Goal: Task Accomplishment & Management: Use online tool/utility

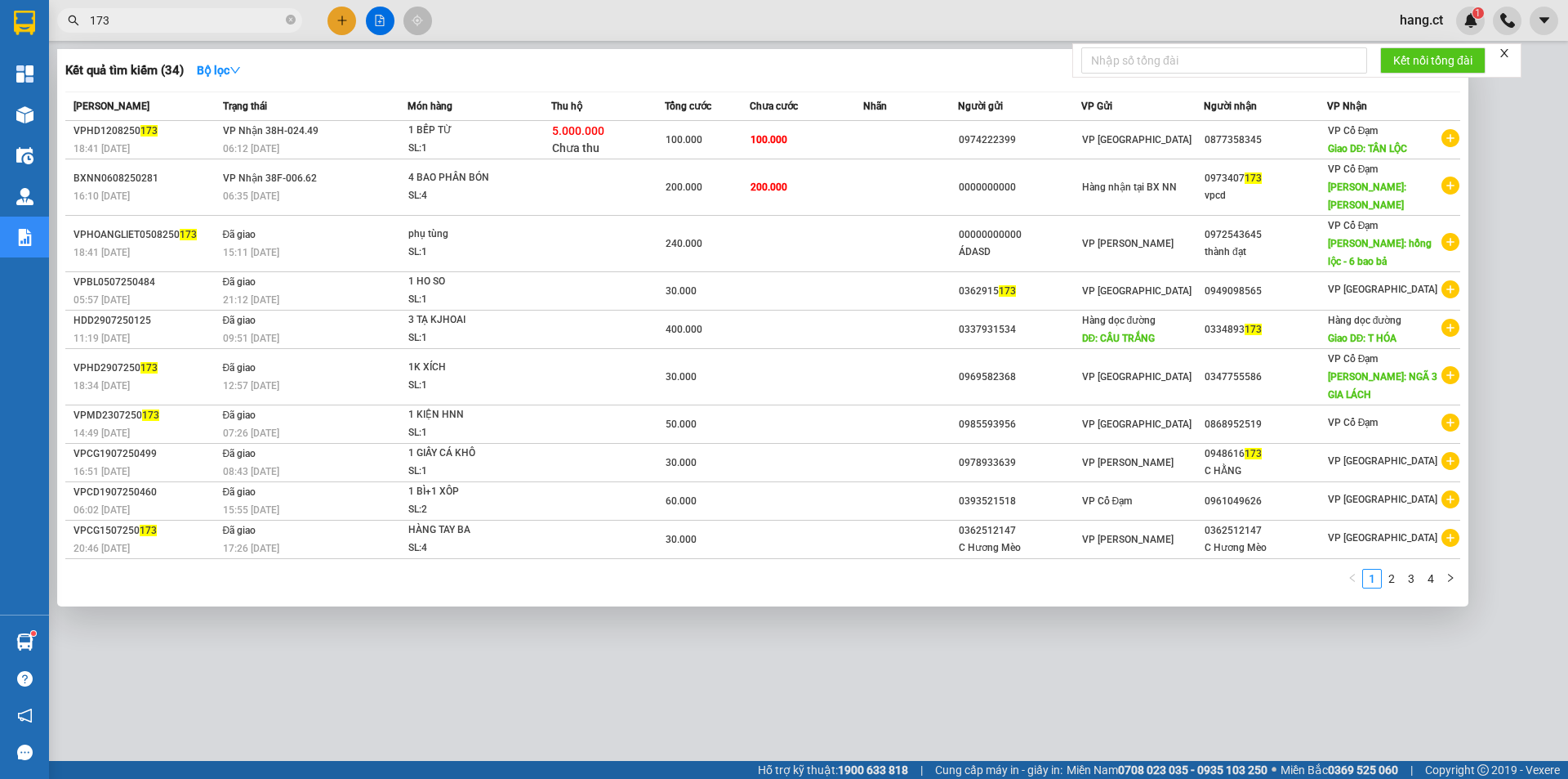
click at [209, 11] on input "173" at bounding box center [186, 20] width 193 height 18
drag, startPoint x: 115, startPoint y: 13, endPoint x: 78, endPoint y: 16, distance: 37.1
click at [81, 16] on span "173" at bounding box center [179, 20] width 245 height 24
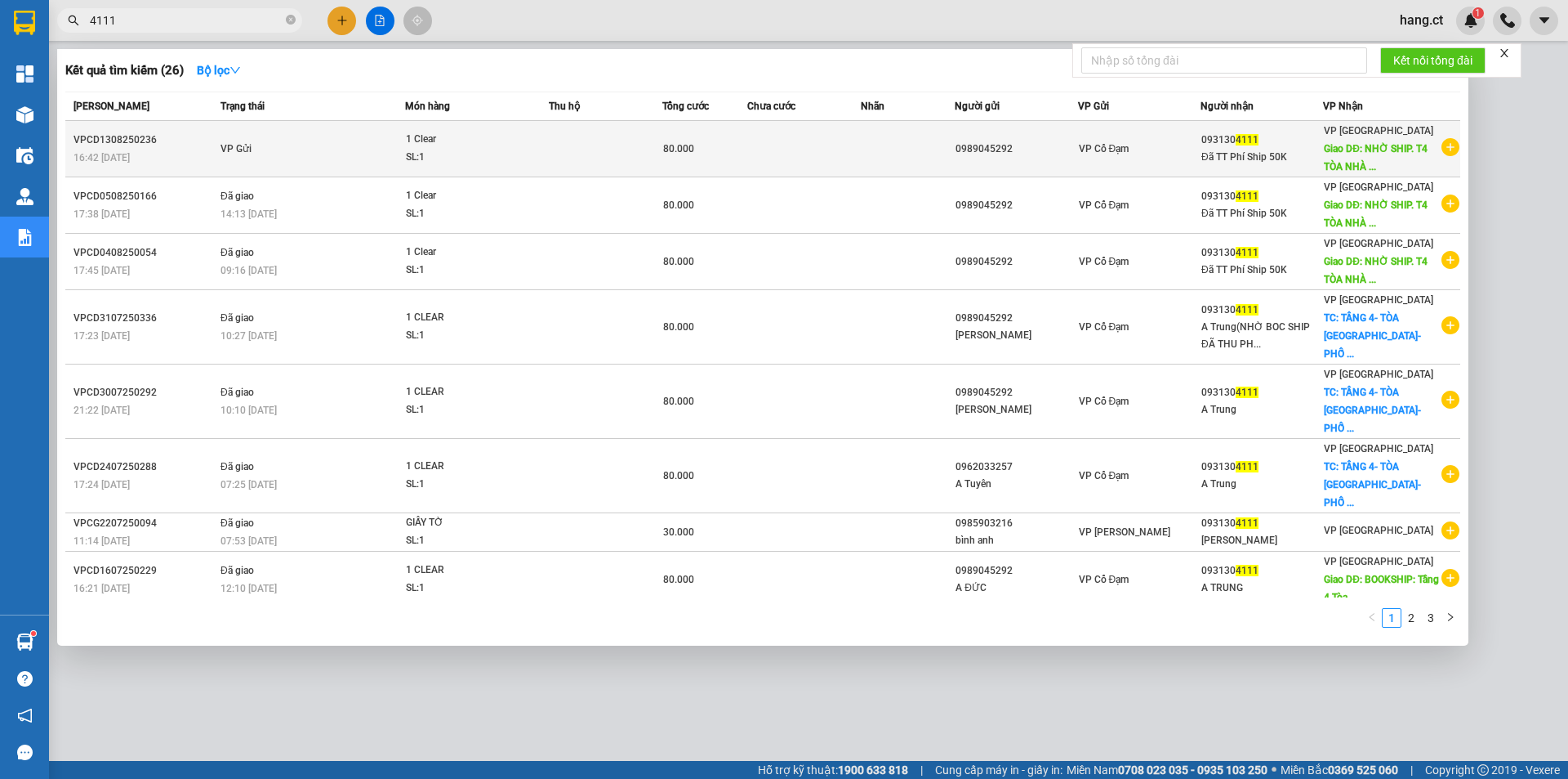
type input "4111"
click at [858, 139] on td at bounding box center [805, 148] width 114 height 56
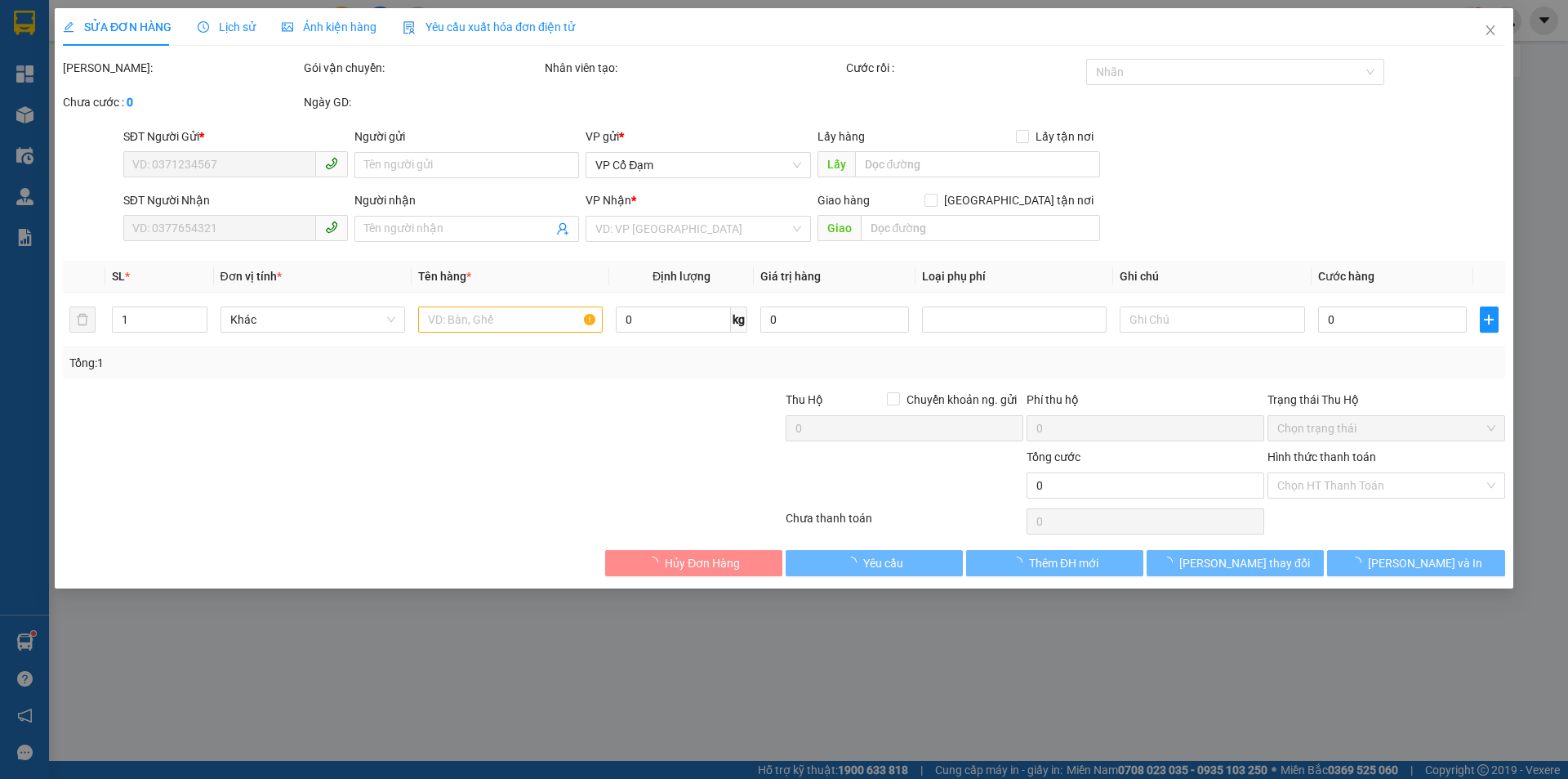
type input "0989045292"
type input "0931304111"
type input "Đã TT Phí Ship 50K"
type input "NHỜ SHIP. T4 TÒA NHÀ HOA DÔ HOÀNG SÂM NGHĨA ĐÔ [GEOGRAPHIC_DATA]"
type input "80.000"
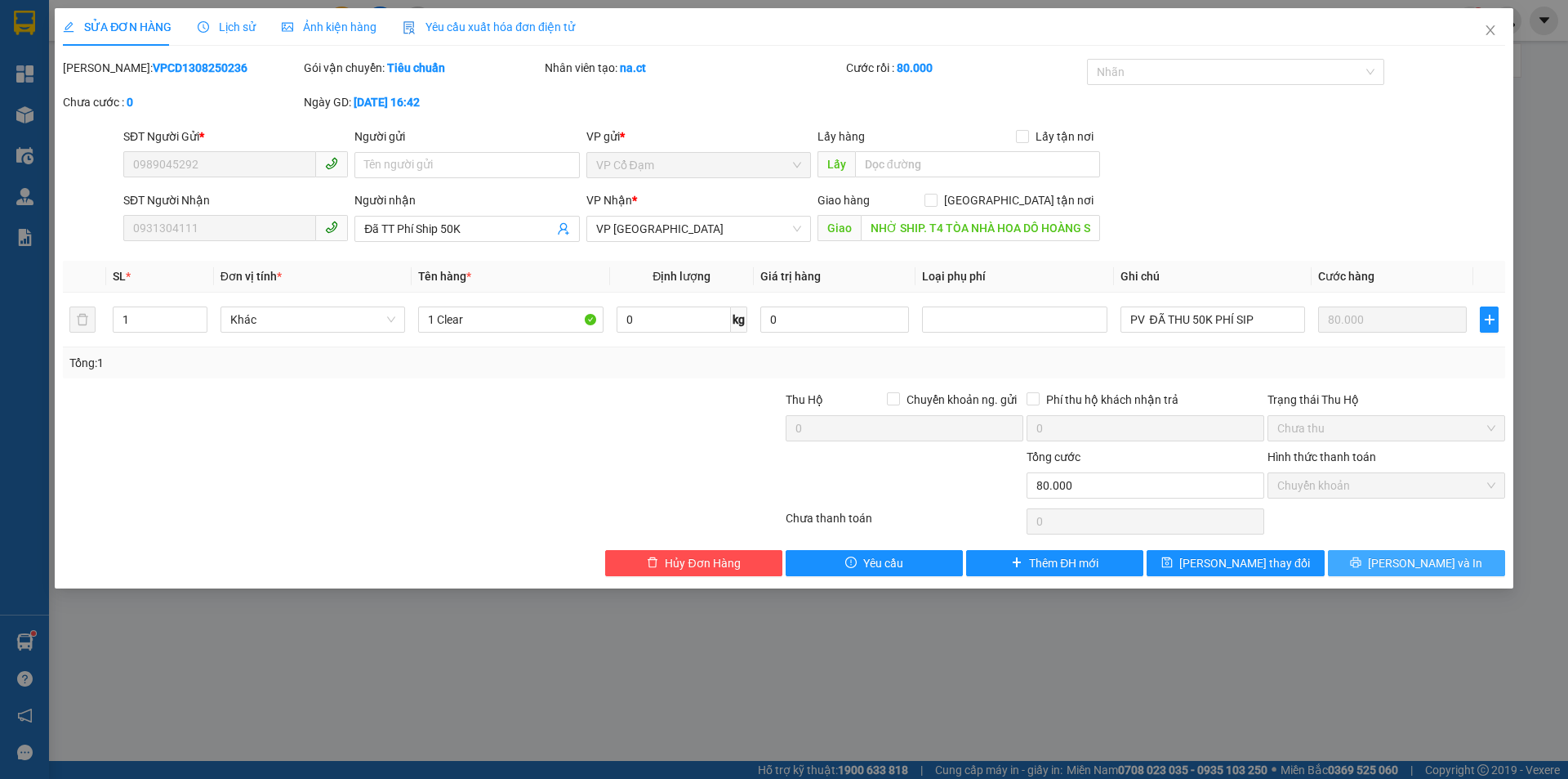
click at [1421, 557] on span "[PERSON_NAME] và In" at bounding box center [1425, 563] width 115 height 18
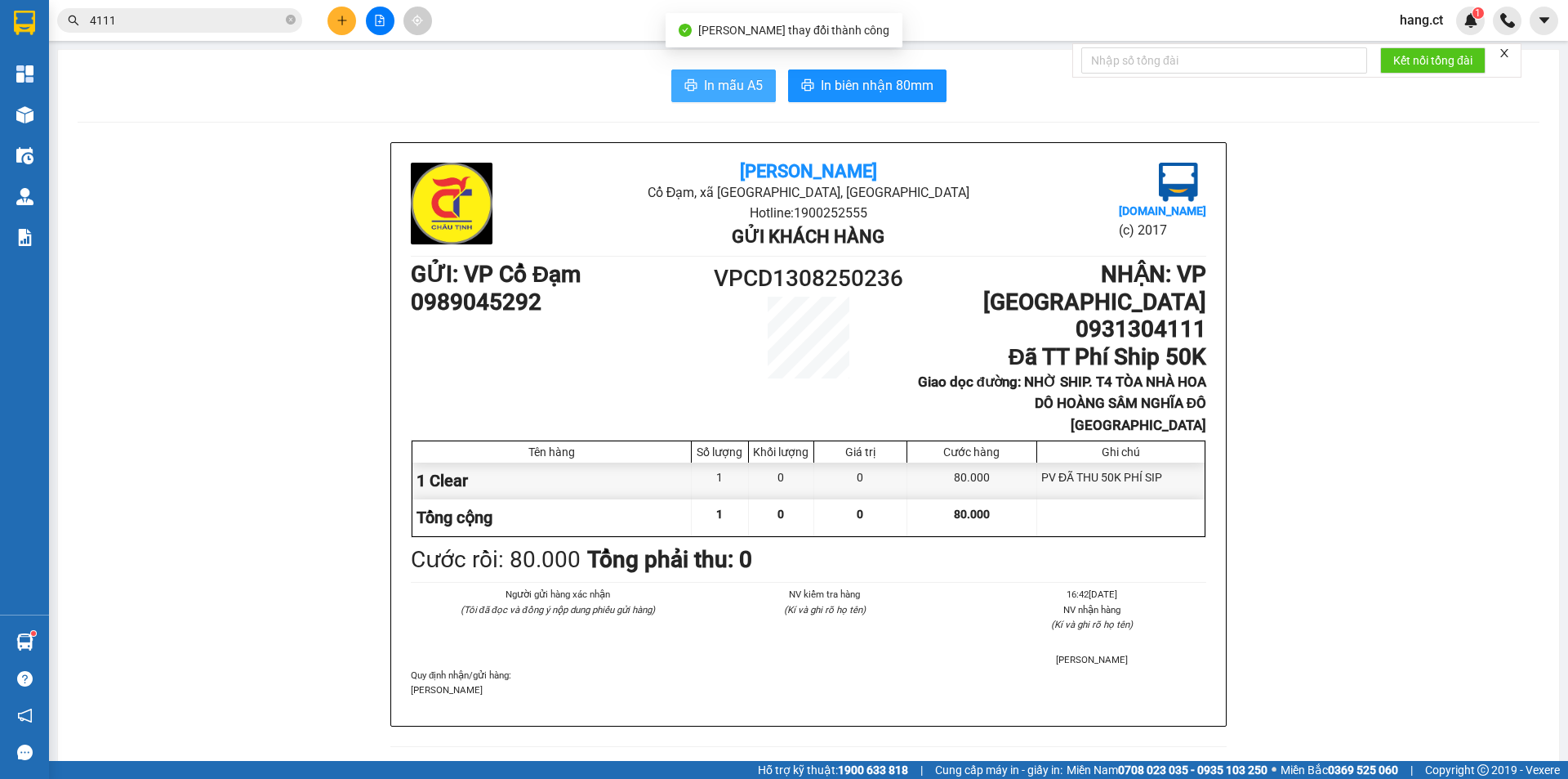
click at [717, 90] on span "In mẫu A5" at bounding box center [733, 85] width 59 height 21
click at [745, 85] on span "In mẫu A5" at bounding box center [733, 85] width 59 height 21
